Goal: Task Accomplishment & Management: Complete application form

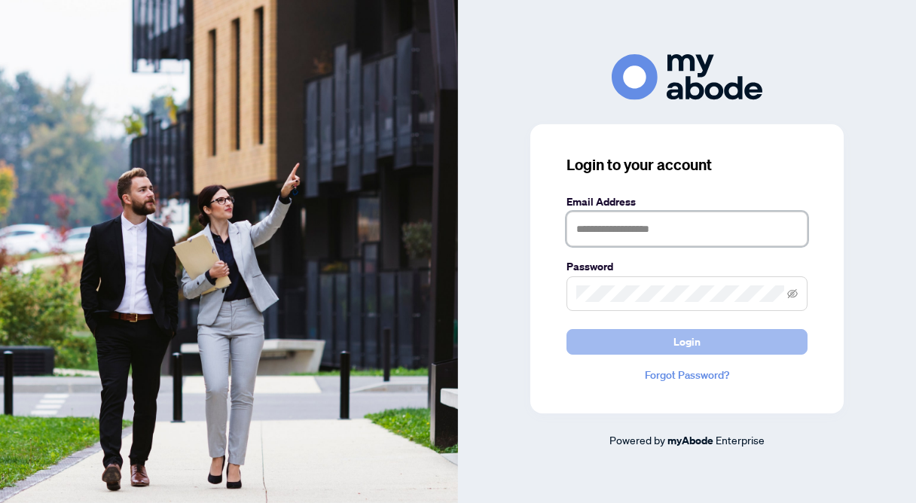
type input "**********"
click at [624, 341] on button "Login" at bounding box center [686, 342] width 241 height 26
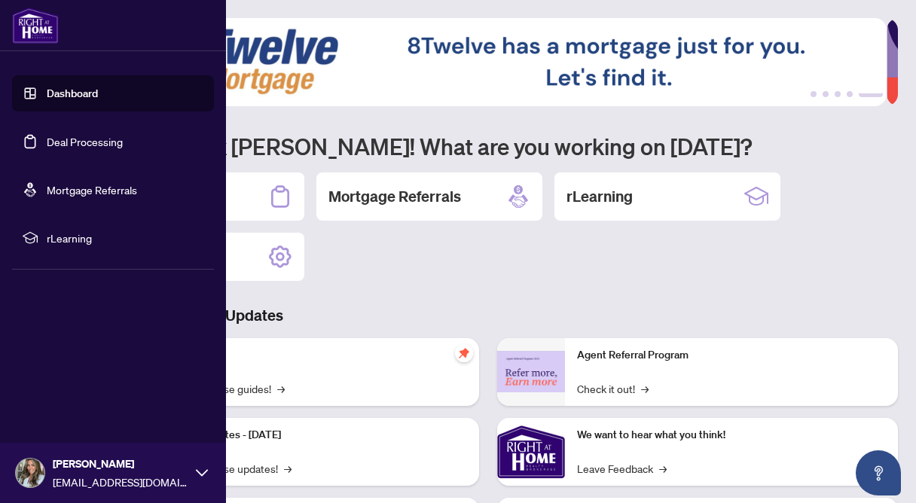
click at [47, 142] on link "Deal Processing" at bounding box center [85, 142] width 76 height 14
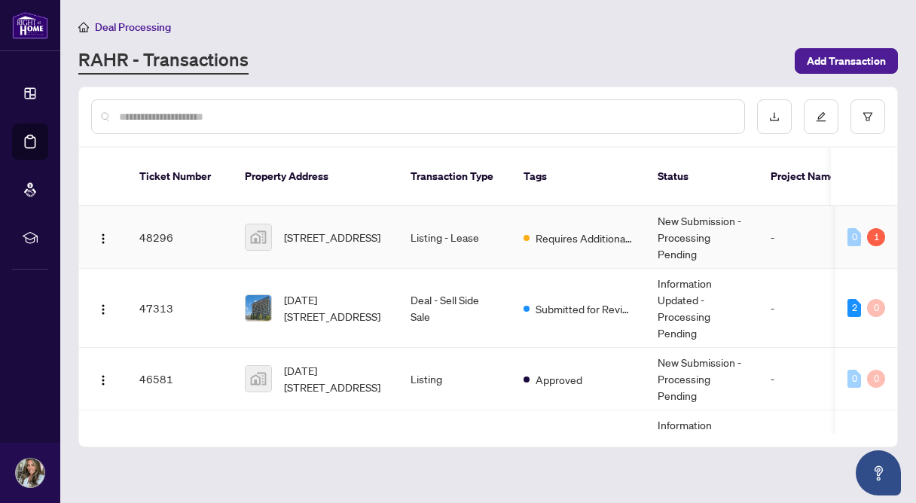
click at [425, 215] on td "Listing - Lease" at bounding box center [454, 237] width 113 height 63
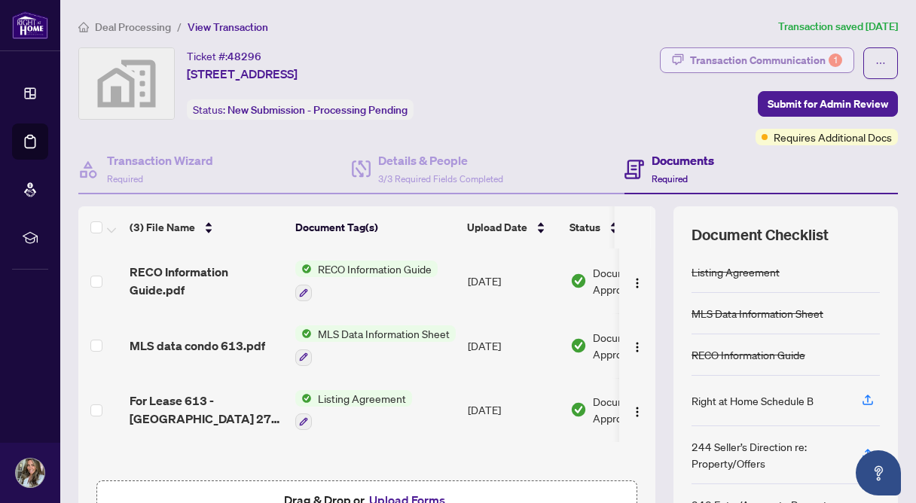
click at [797, 63] on div "Transaction Communication 1" at bounding box center [766, 60] width 152 height 24
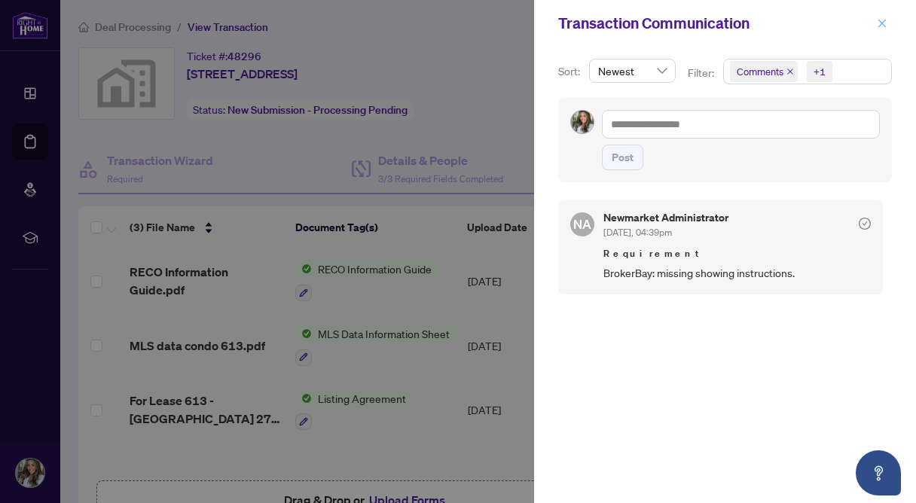
click at [883, 25] on icon "close" at bounding box center [882, 23] width 8 height 8
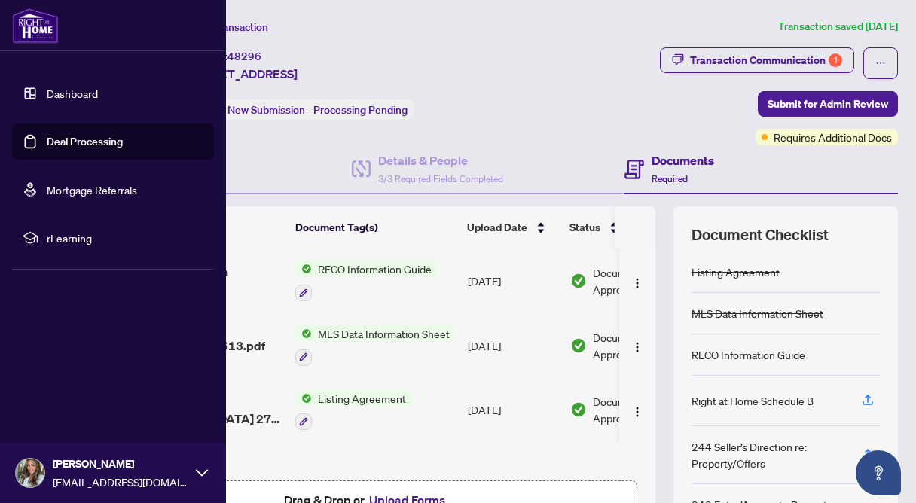
click at [47, 148] on link "Deal Processing" at bounding box center [85, 142] width 76 height 14
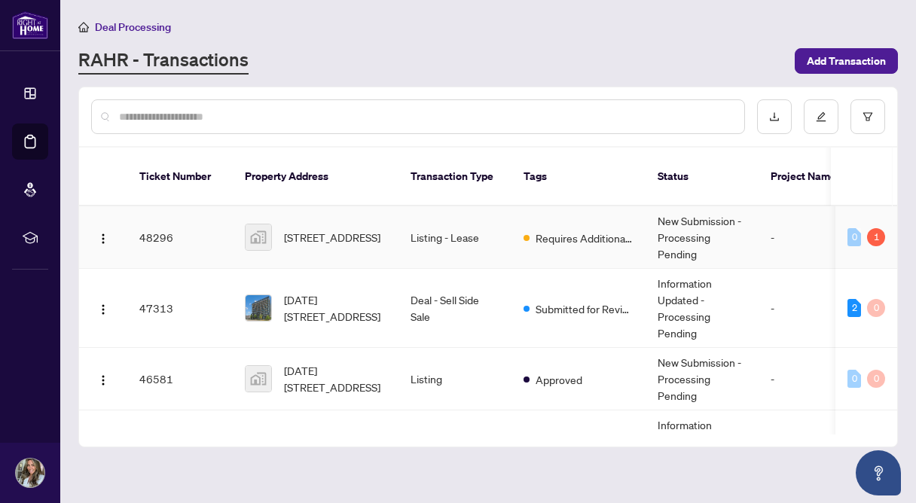
click at [478, 218] on td "Listing - Lease" at bounding box center [454, 237] width 113 height 63
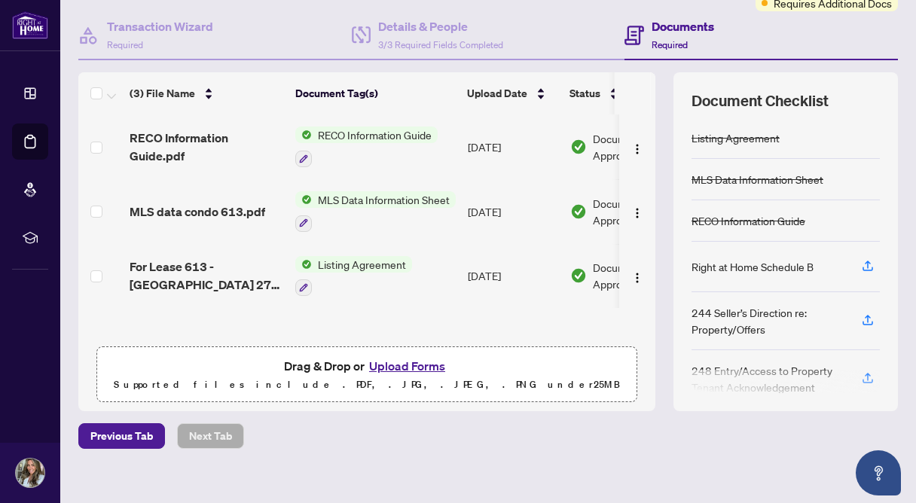
scroll to position [149, 0]
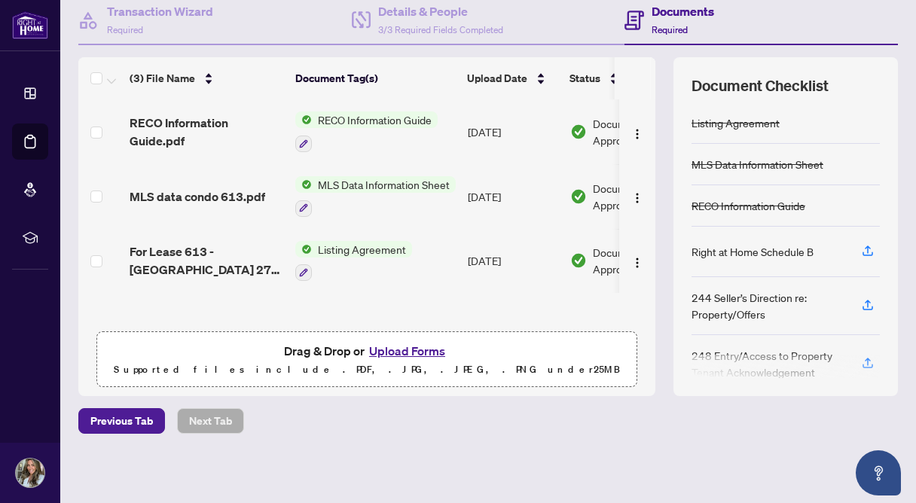
click at [390, 349] on button "Upload Forms" at bounding box center [406, 351] width 85 height 20
click at [395, 352] on button "Upload Forms" at bounding box center [406, 351] width 85 height 20
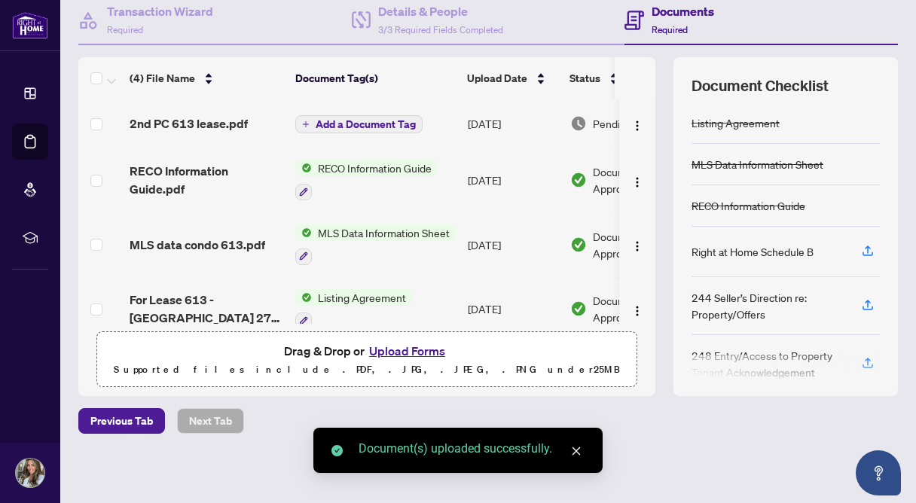
click at [383, 125] on span "Add a Document Tag" at bounding box center [366, 124] width 100 height 11
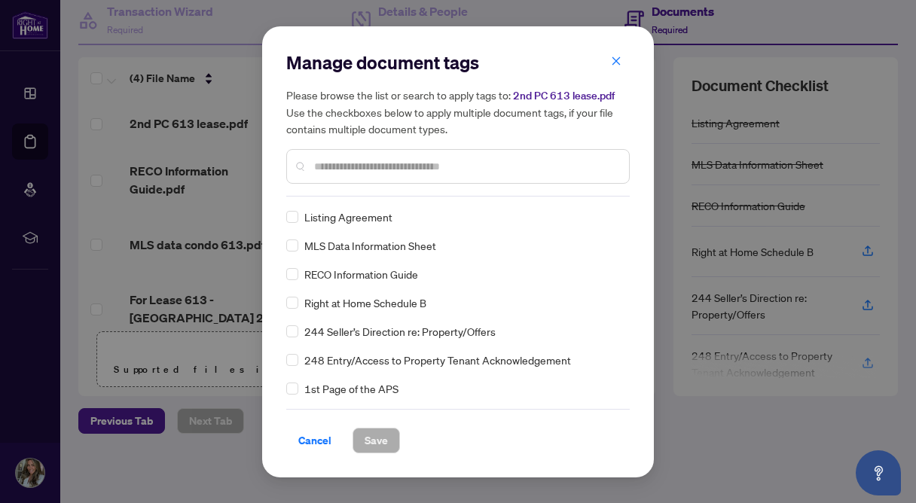
click at [361, 175] on div at bounding box center [457, 166] width 343 height 35
click at [354, 166] on input "text" at bounding box center [465, 166] width 303 height 17
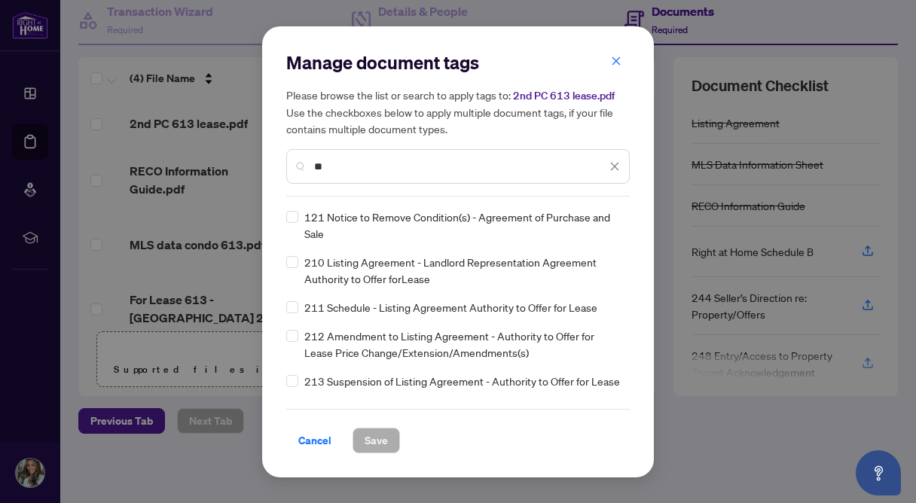
type input "*"
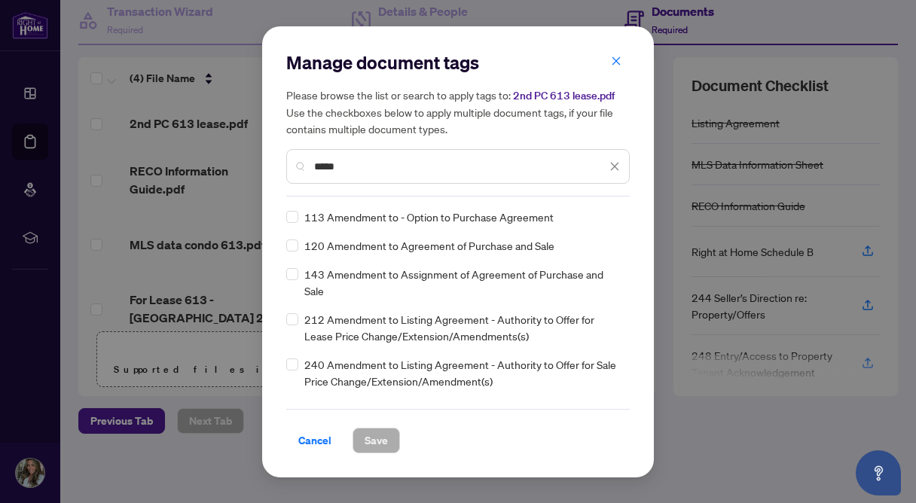
type input "*****"
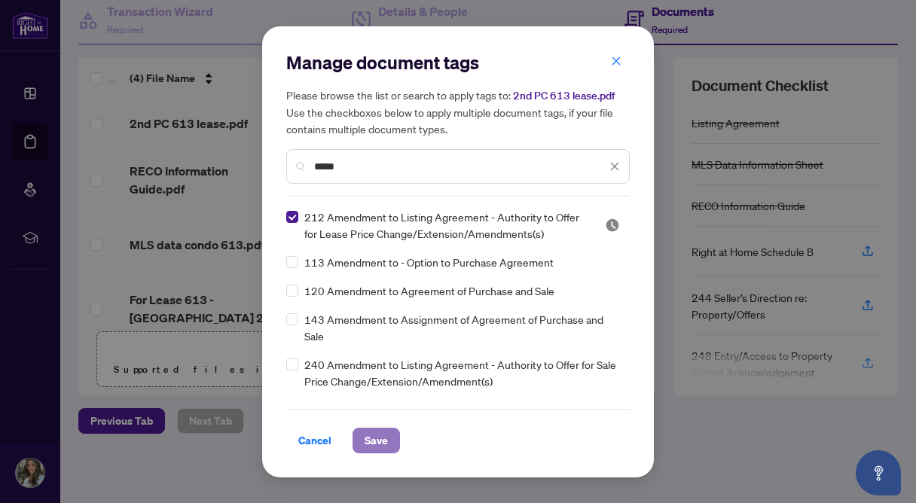
click at [365, 436] on span "Save" at bounding box center [375, 440] width 23 height 24
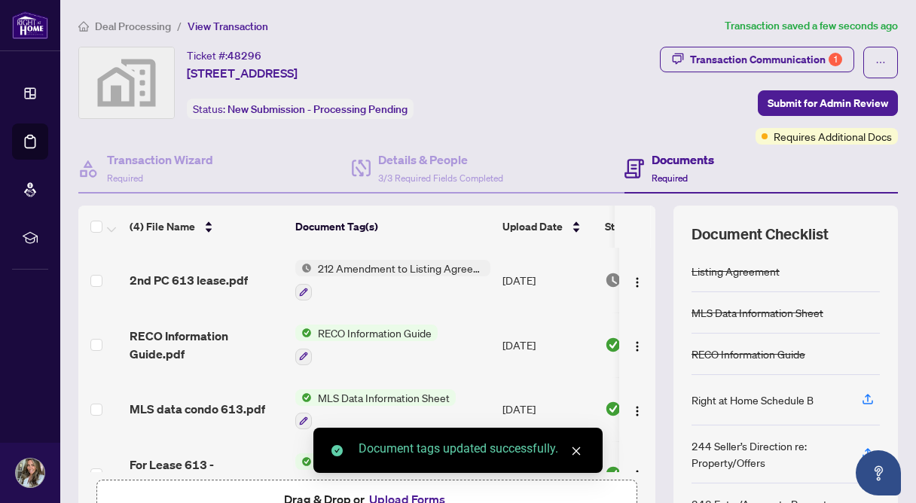
scroll to position [0, 0]
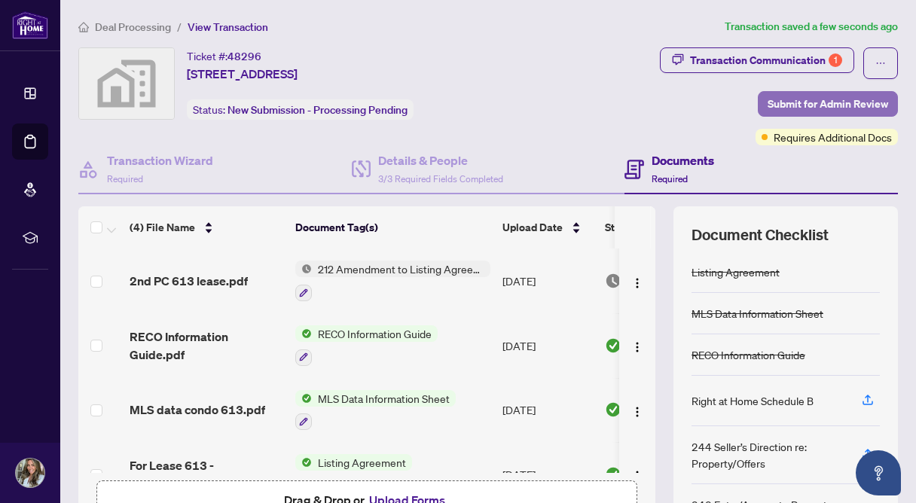
click at [767, 102] on span "Submit for Admin Review" at bounding box center [827, 104] width 120 height 24
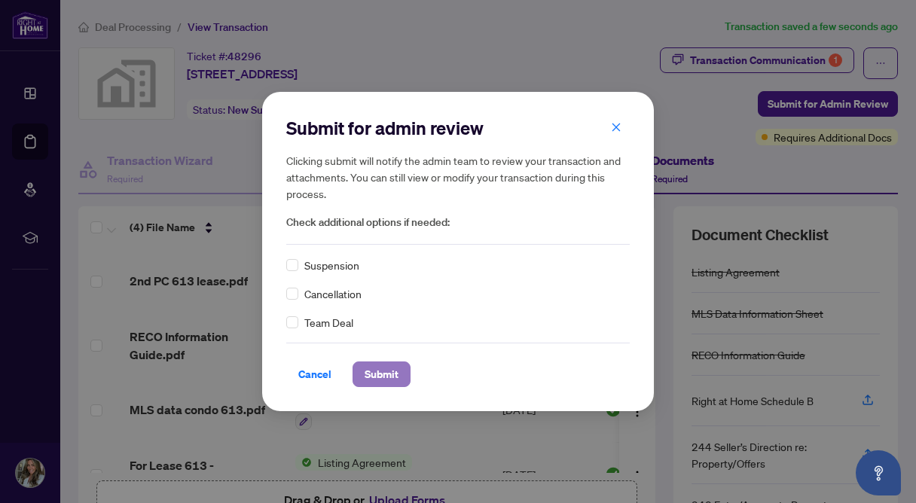
click at [387, 382] on span "Submit" at bounding box center [381, 374] width 34 height 24
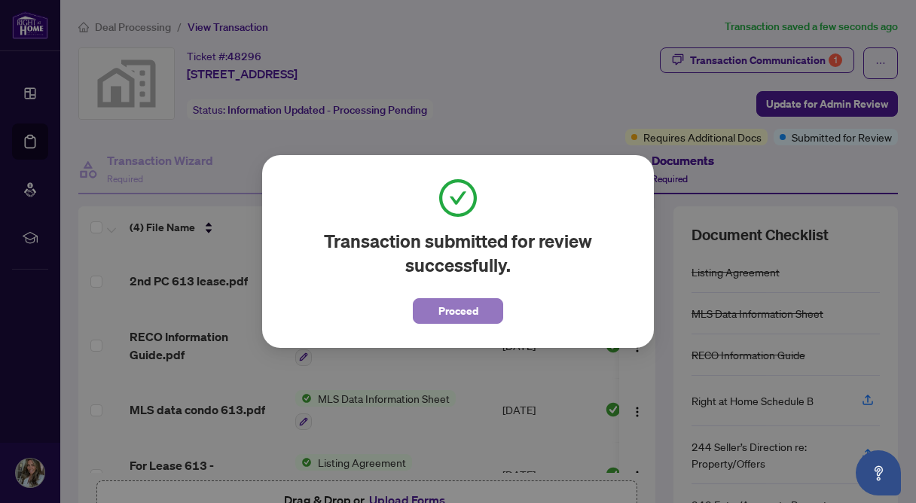
click at [472, 306] on span "Proceed" at bounding box center [458, 311] width 40 height 24
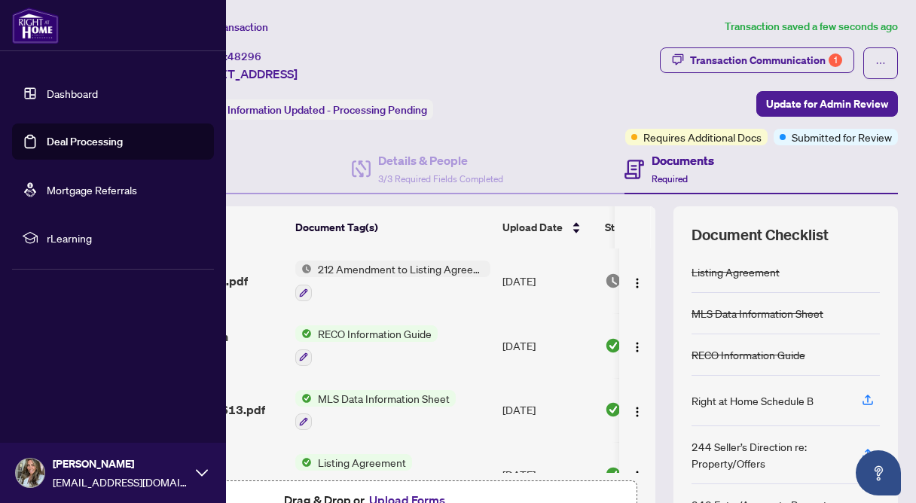
click at [47, 138] on link "Deal Processing" at bounding box center [85, 142] width 76 height 14
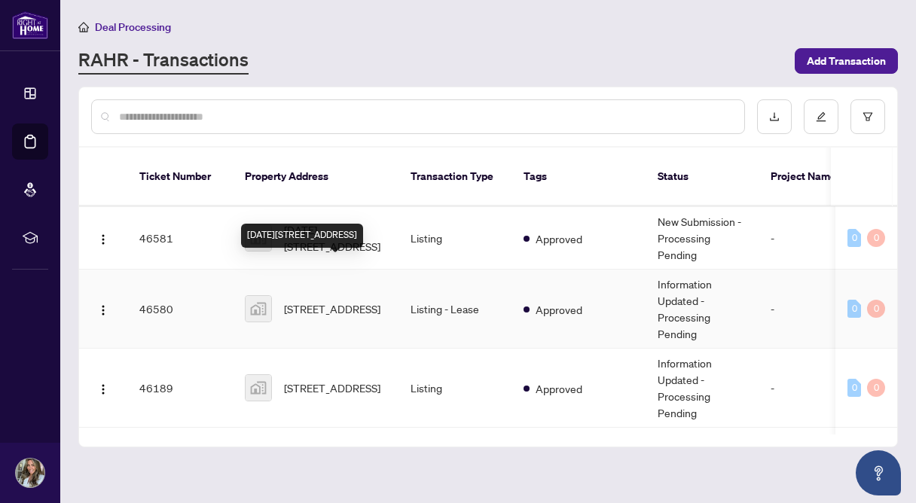
scroll to position [160, 0]
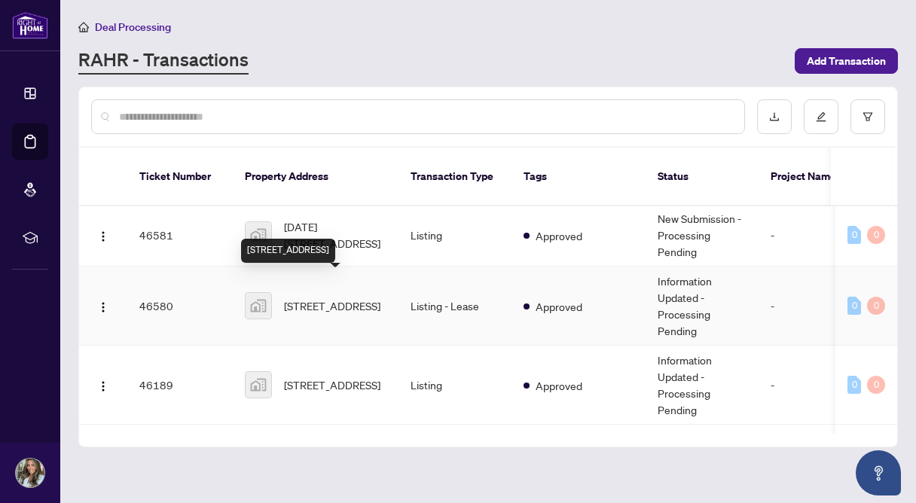
click at [344, 300] on span "[STREET_ADDRESS]" at bounding box center [332, 305] width 96 height 17
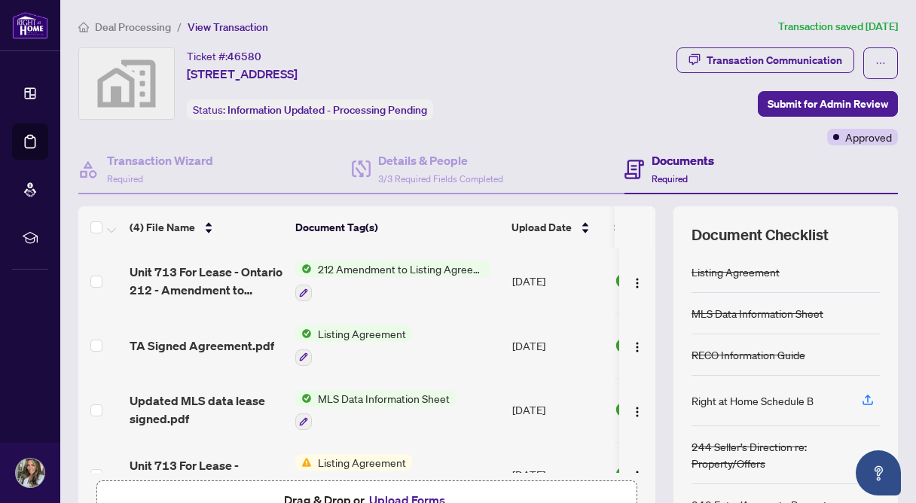
scroll to position [36, 0]
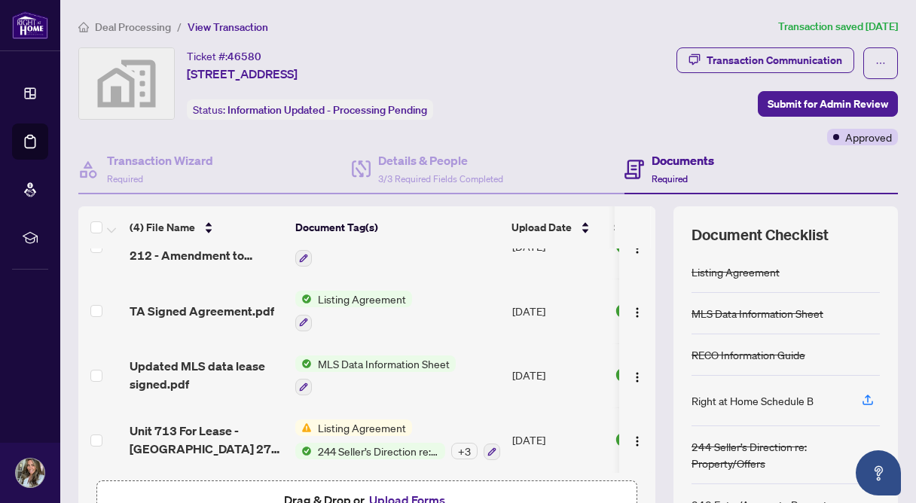
click at [378, 492] on button "Upload Forms" at bounding box center [406, 500] width 85 height 20
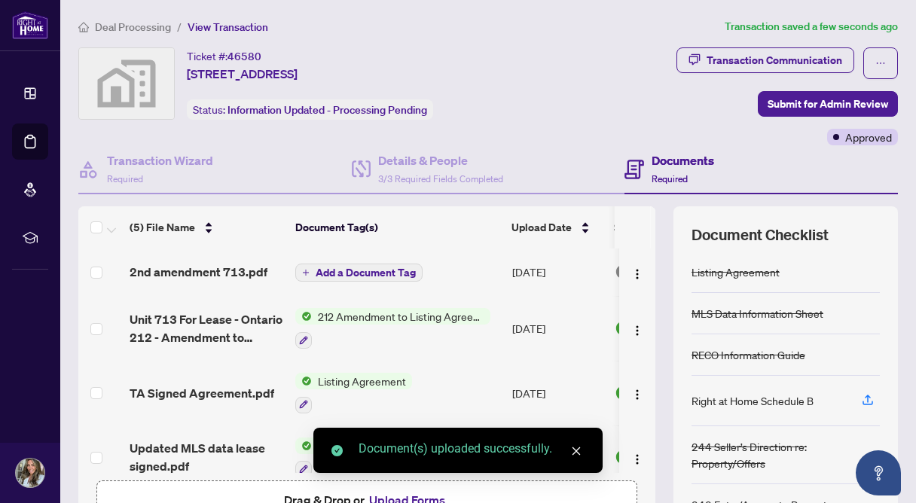
scroll to position [0, 0]
click at [368, 273] on span "Add a Document Tag" at bounding box center [366, 273] width 100 height 11
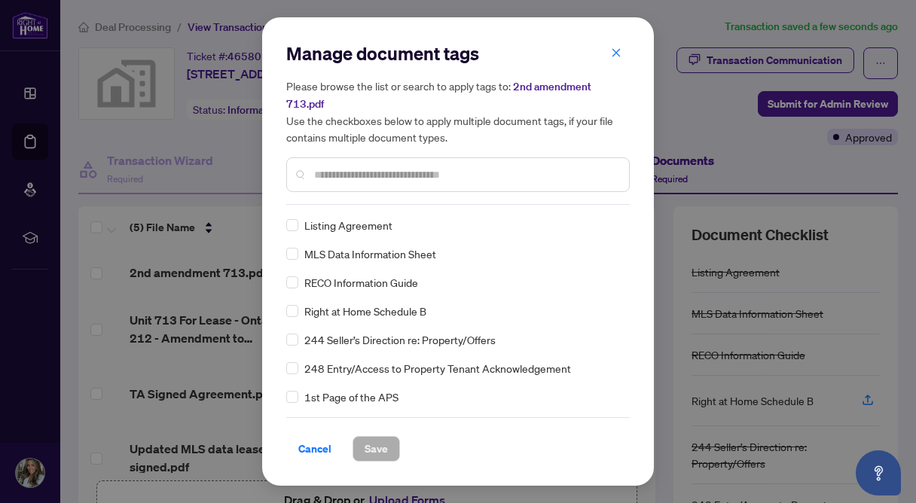
click at [331, 166] on input "text" at bounding box center [465, 174] width 303 height 17
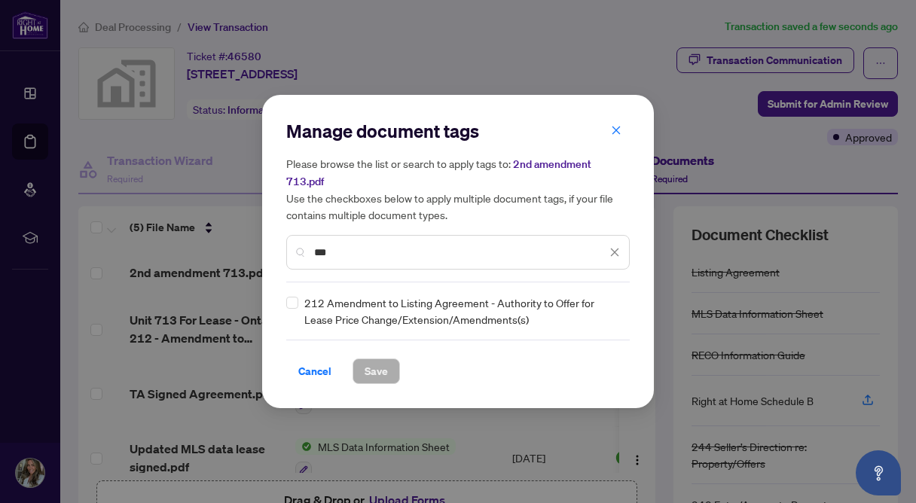
type input "***"
click at [385, 367] on span "Save" at bounding box center [375, 371] width 23 height 24
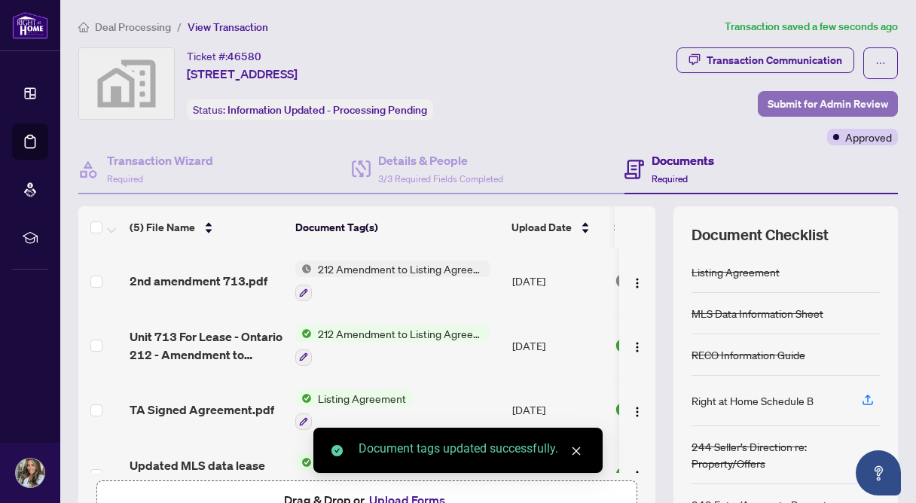
click at [797, 94] on span "Submit for Admin Review" at bounding box center [827, 104] width 120 height 24
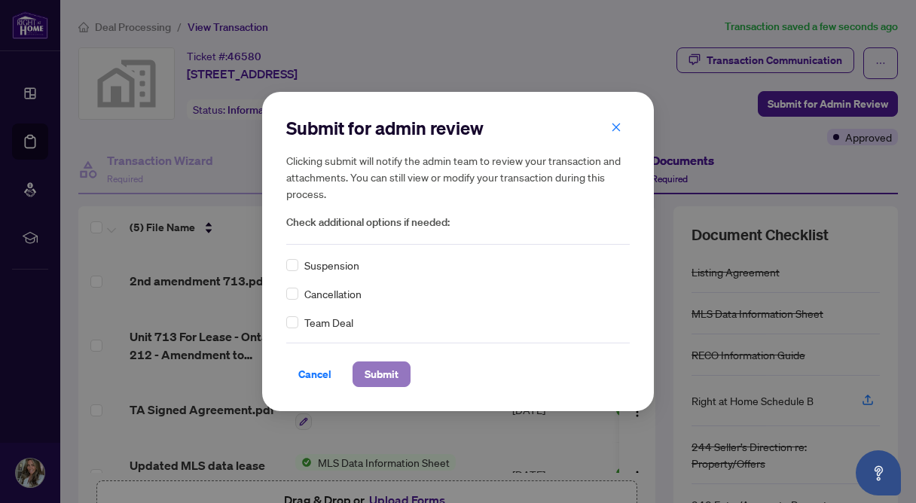
click at [389, 373] on span "Submit" at bounding box center [381, 374] width 34 height 24
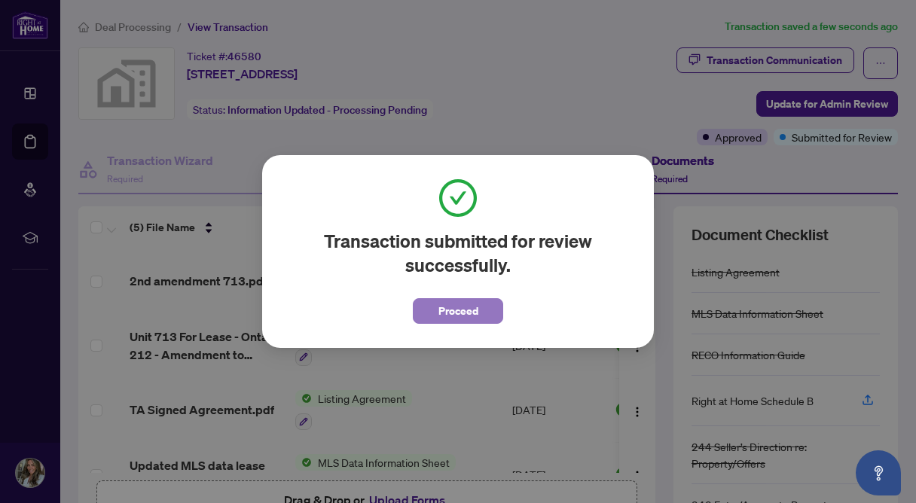
click at [426, 319] on button "Proceed" at bounding box center [458, 311] width 90 height 26
